Goal: Use online tool/utility: Utilize a website feature to perform a specific function

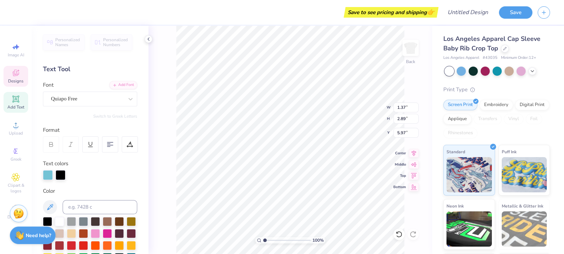
scroll to position [5, 1]
type textarea "S"
type textarea "Senior"
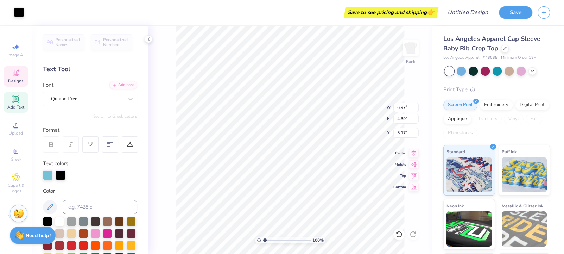
type input "6.97"
type input "4.39"
type input "5.17"
type input "1.10"
type input "2.41"
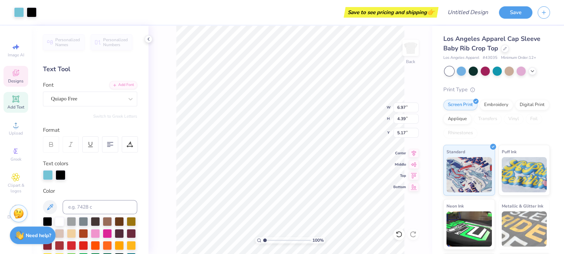
type input "6.20"
